Goal: Find specific page/section: Find specific page/section

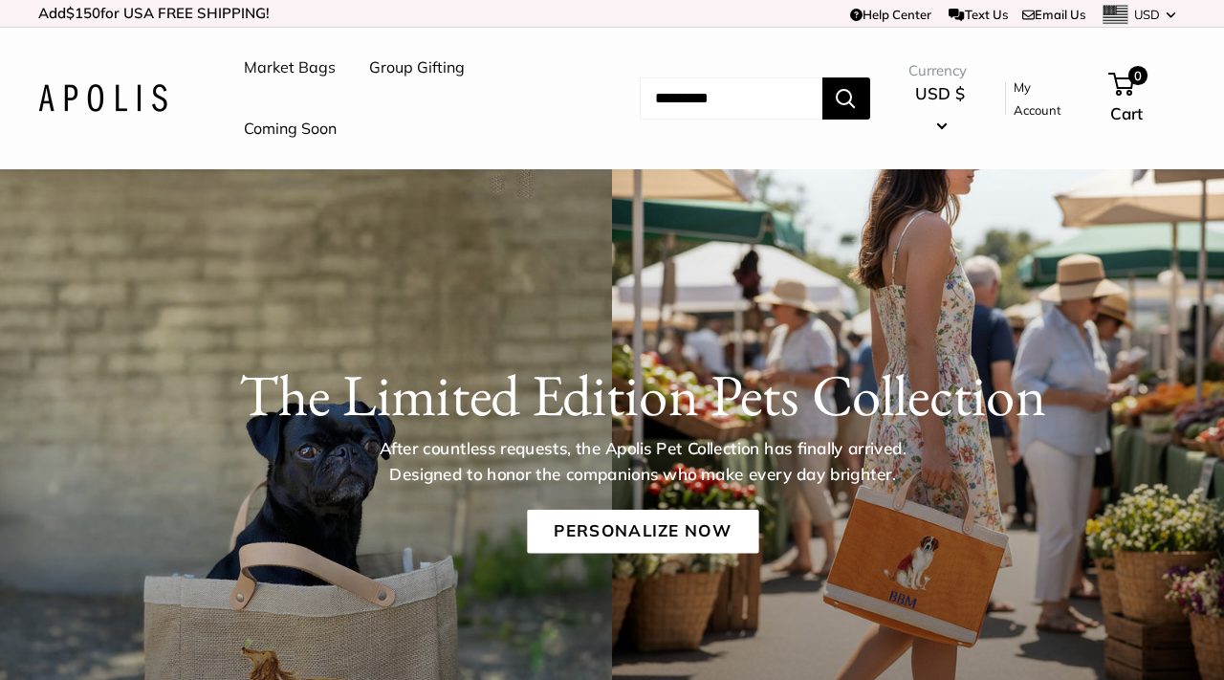
click at [285, 69] on link "Market Bags" at bounding box center [290, 68] width 92 height 29
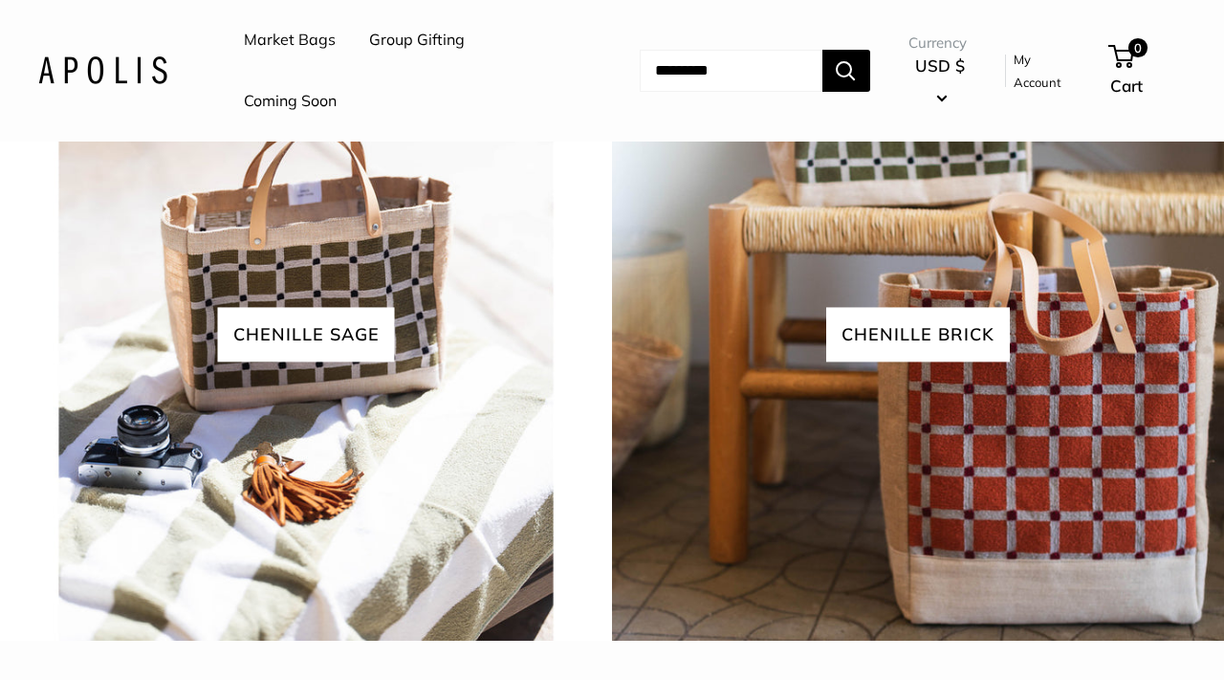
scroll to position [4195, 0]
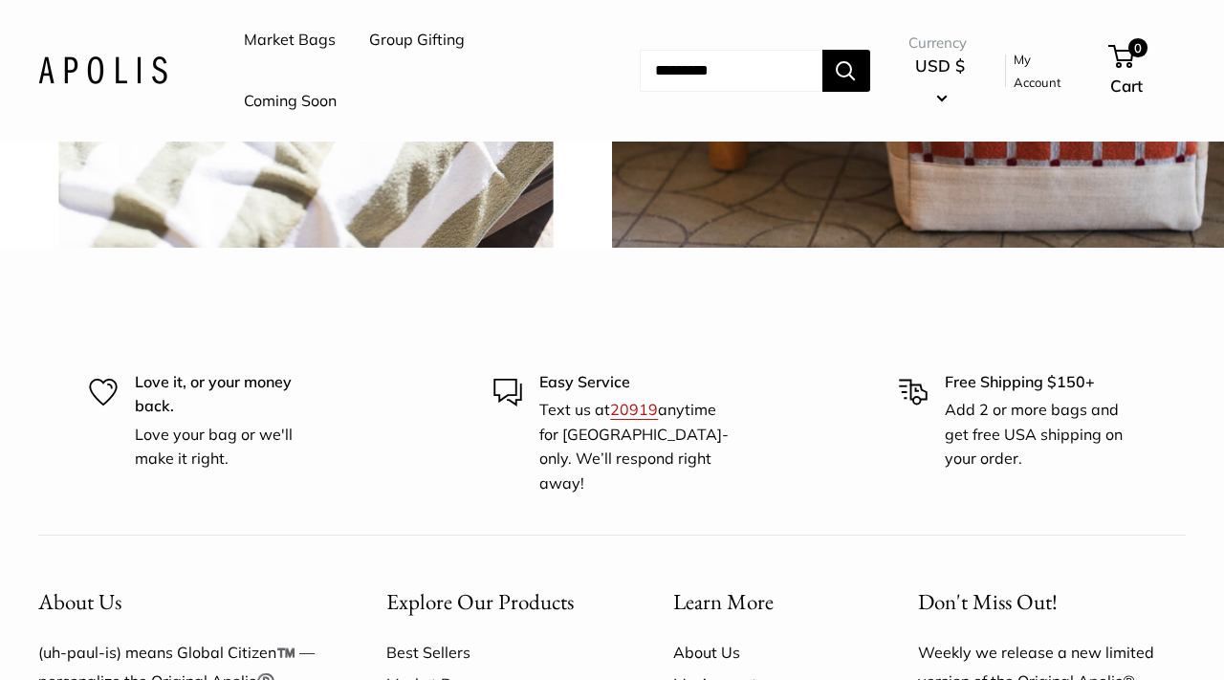
click at [287, 43] on link "Market Bags" at bounding box center [290, 40] width 92 height 29
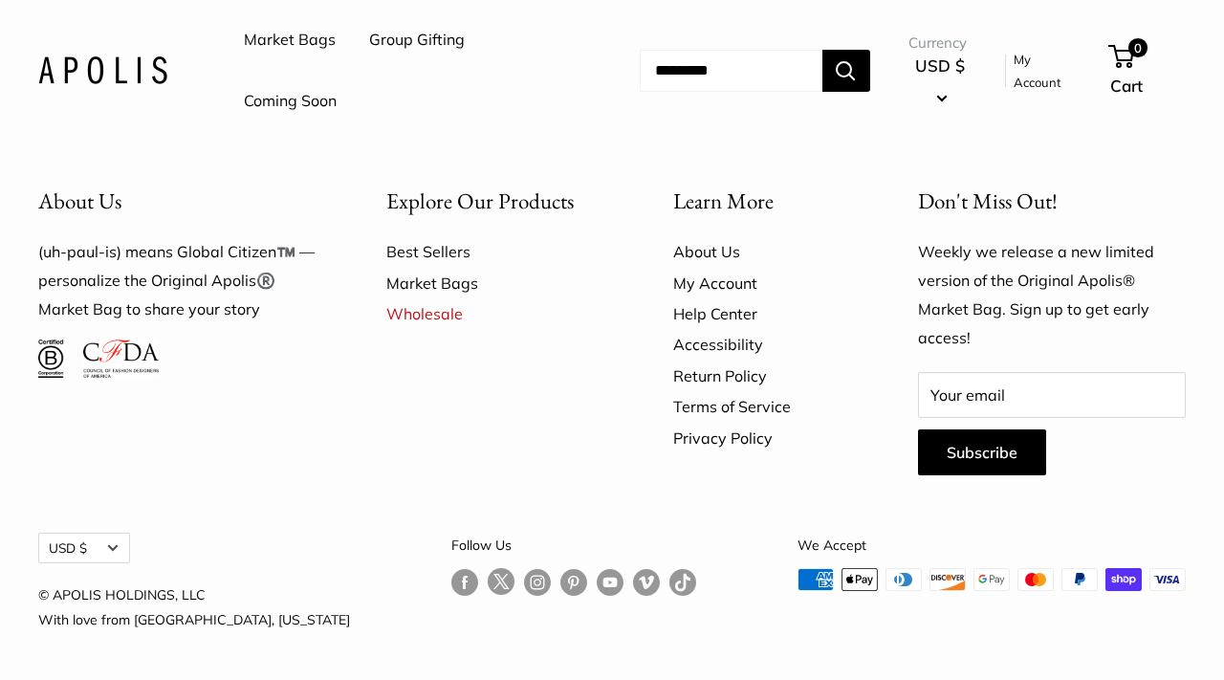
scroll to position [5073, 0]
click at [424, 283] on link "Market Bags" at bounding box center [496, 283] width 220 height 31
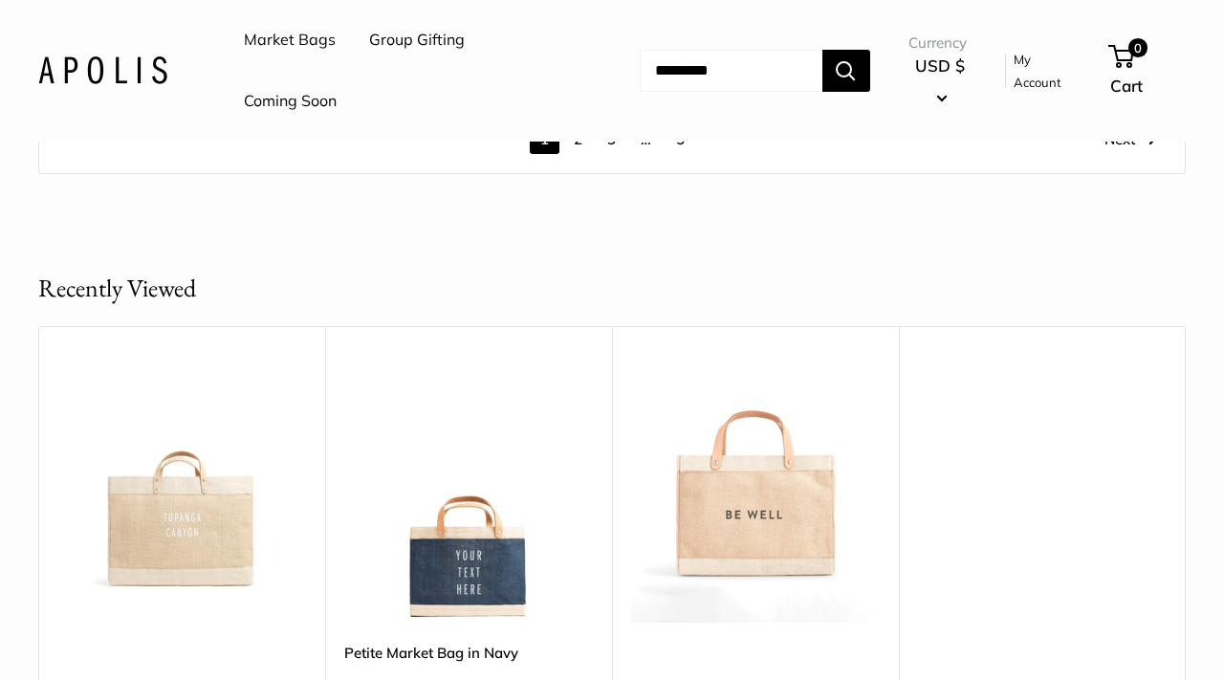
scroll to position [10292, 0]
click at [410, 39] on link "Group Gifting" at bounding box center [417, 40] width 96 height 29
